Goal: Task Accomplishment & Management: Complete application form

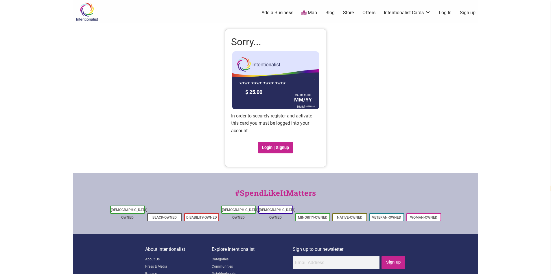
select select "en"
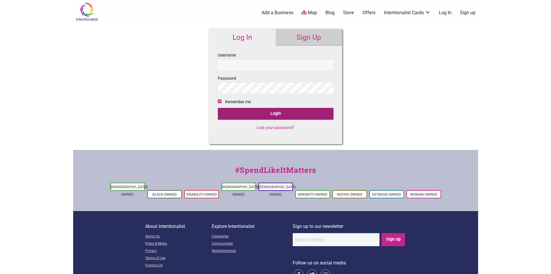
checkbox input "true"
select select "en"
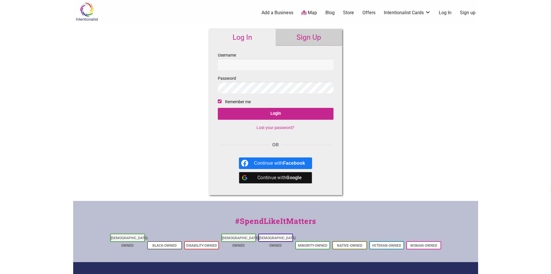
click at [266, 177] on div "Continue with Google" at bounding box center [279, 178] width 51 height 12
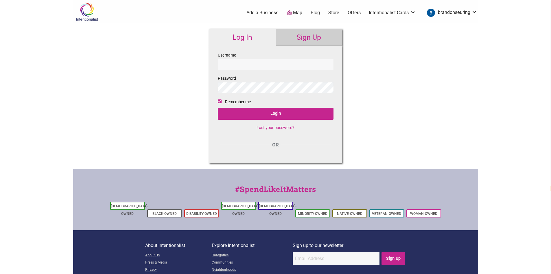
select select "en"
click at [255, 64] on input "Username" at bounding box center [276, 64] width 116 height 11
type input "[PERSON_NAME][EMAIL_ADDRESS][PERSON_NAME][DOMAIN_NAME]"
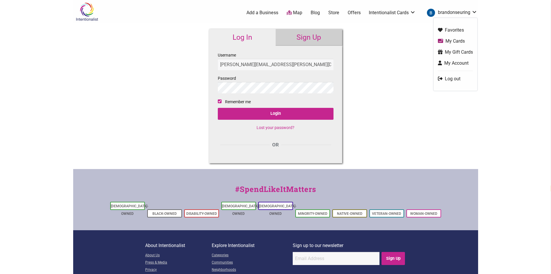
click at [472, 11] on link "brandonseuring" at bounding box center [450, 13] width 53 height 10
click at [456, 39] on link "My Cards" at bounding box center [455, 41] width 35 height 7
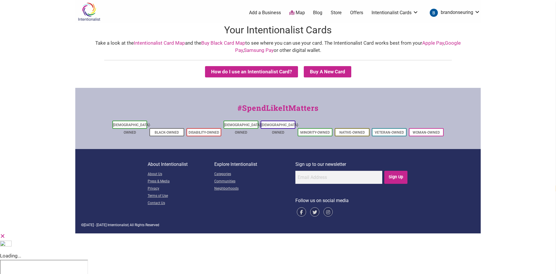
select select "en"
click at [262, 73] on button "How do I use an Intentionalist Card?" at bounding box center [251, 71] width 93 height 11
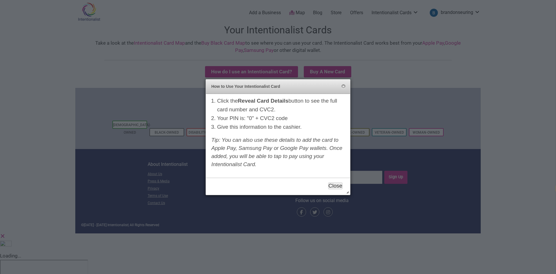
click at [337, 185] on button "Close" at bounding box center [335, 185] width 14 height 7
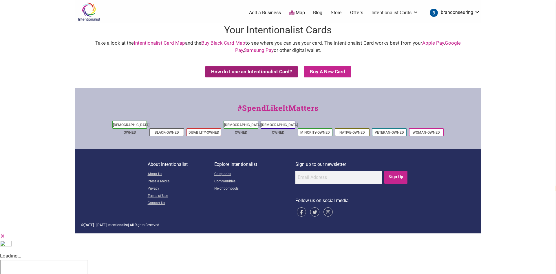
click at [274, 69] on button "How do I use an Intentionalist Card?" at bounding box center [251, 71] width 93 height 11
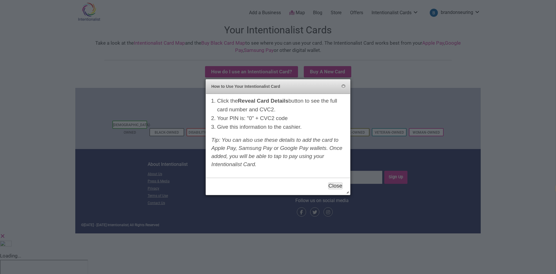
click at [335, 183] on button "Close" at bounding box center [335, 185] width 14 height 7
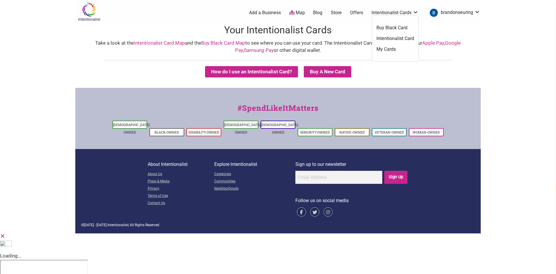
click at [411, 12] on link "Intentionalist Cards" at bounding box center [394, 13] width 47 height 6
select select "en"
click at [405, 10] on link "Intentionalist Cards" at bounding box center [394, 13] width 47 height 6
select select "en"
click at [85, 8] on img at bounding box center [88, 11] width 27 height 19
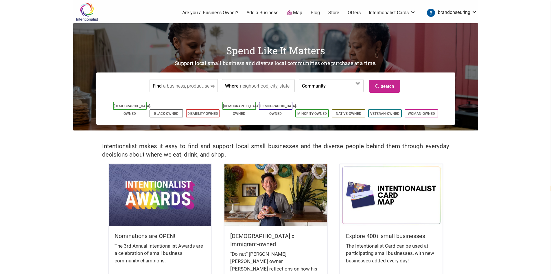
select select "en"
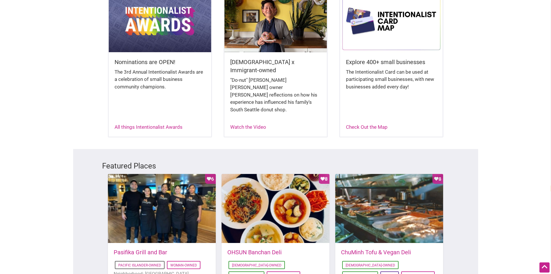
scroll to position [29, 0]
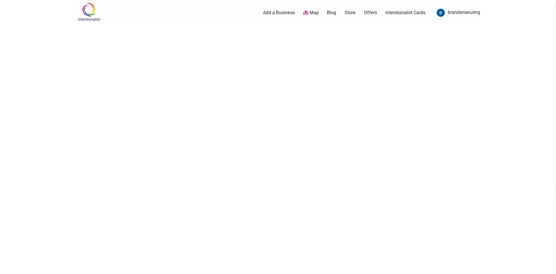
select select "en"
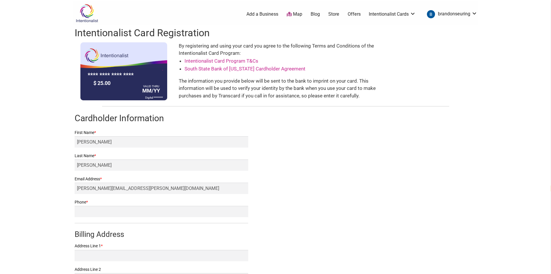
select select "en"
click at [118, 141] on input "[PERSON_NAME]" at bounding box center [162, 141] width 174 height 11
click at [356, 178] on div "Intentionalist Card Registration **** **** **** **** $ 25.00 VALID THRU MM/YY D…" at bounding box center [275, 177] width 405 height 305
click at [122, 213] on input "Phone *" at bounding box center [162, 211] width 174 height 11
type input "8152385277"
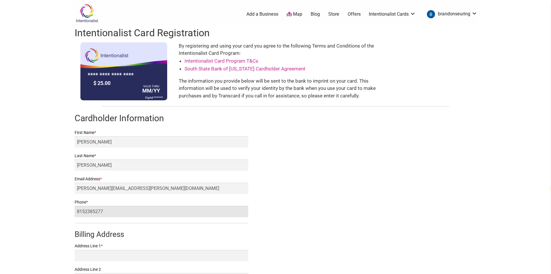
type input "54 Graham Avenue"
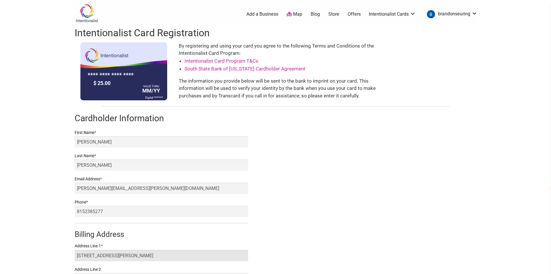
type input "Apt 4"
type input "Brooklyn"
select select "NY"
type input "11206"
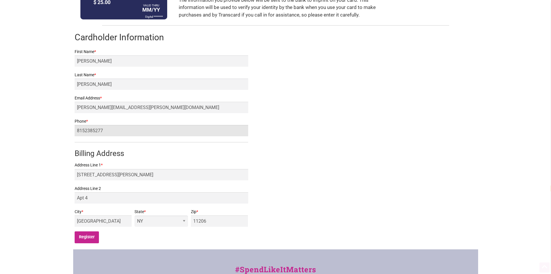
scroll to position [116, 0]
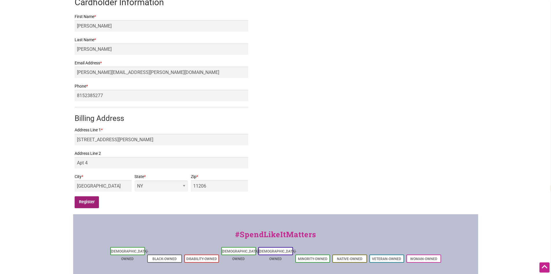
click at [82, 204] on input "Register" at bounding box center [87, 202] width 25 height 12
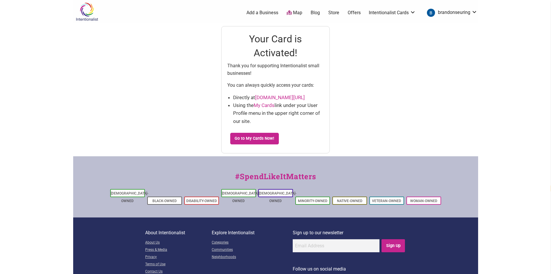
select select "en"
click at [254, 135] on link "Go to My Cards Now!" at bounding box center [254, 139] width 49 height 12
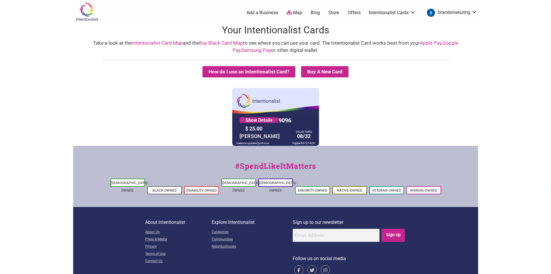
select select "en"
click at [256, 76] on button "How do I use an Intentionalist Card?" at bounding box center [249, 71] width 93 height 11
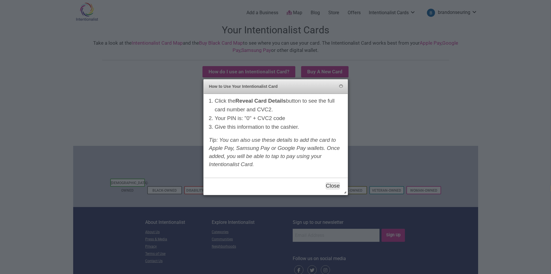
click at [330, 188] on button "Close" at bounding box center [333, 185] width 14 height 7
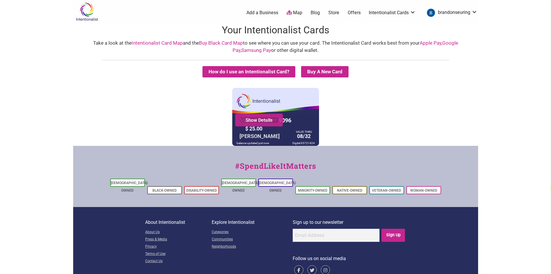
click at [251, 122] on link "Show Details" at bounding box center [259, 120] width 39 height 6
